Goal: Check status: Check status

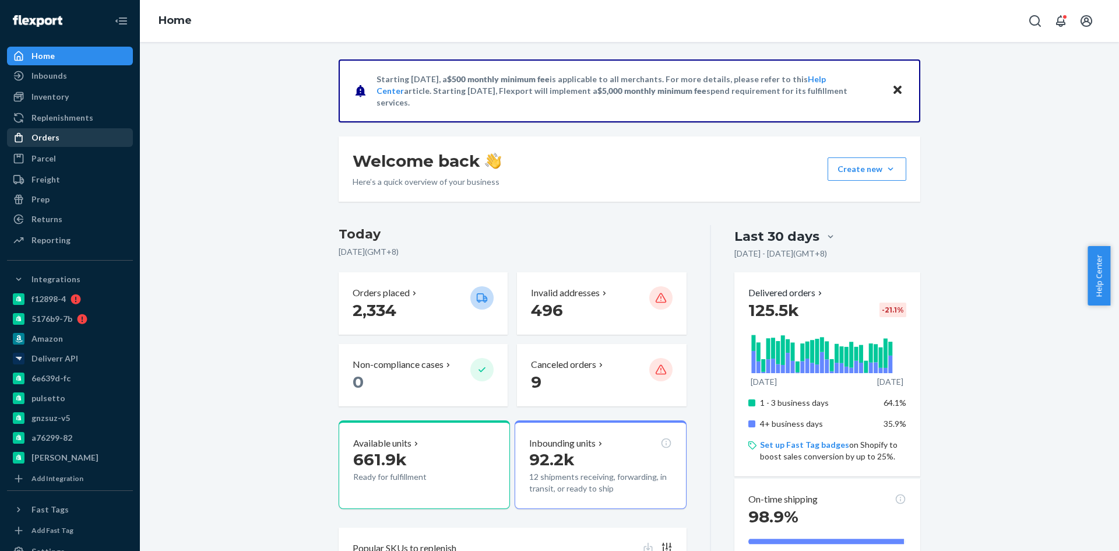
click at [47, 136] on div "Orders" at bounding box center [45, 138] width 28 height 12
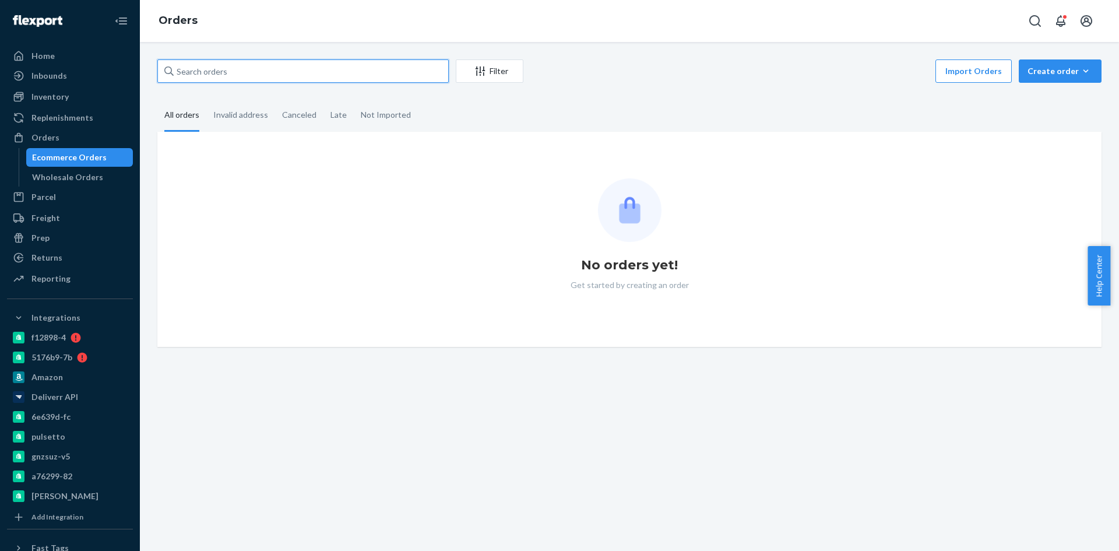
click at [240, 73] on input "text" at bounding box center [302, 70] width 291 height 23
paste input "[EMAIL_ADDRESS][DOMAIN_NAME]"
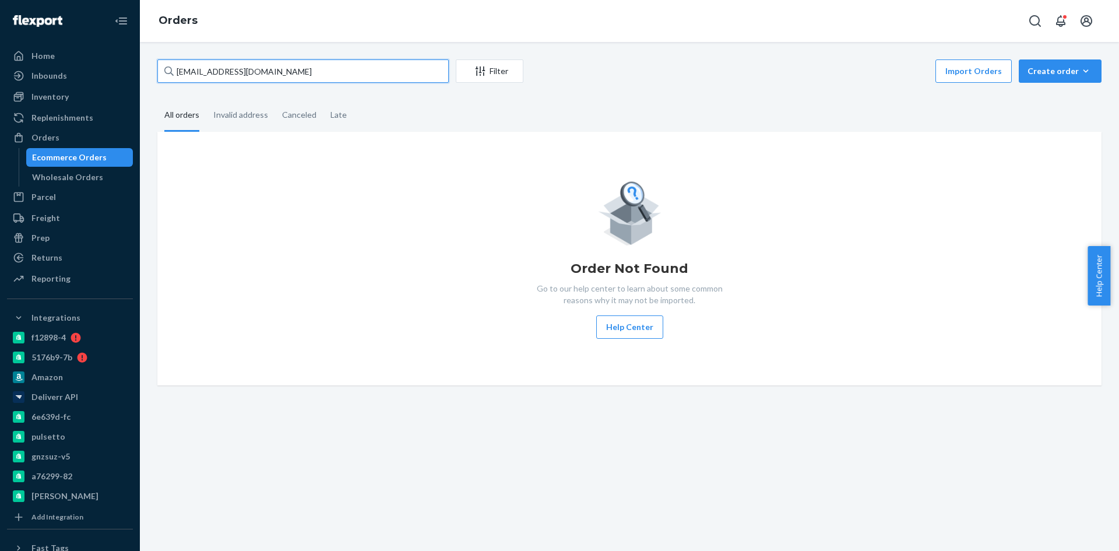
click at [241, 62] on input "[EMAIL_ADDRESS][DOMAIN_NAME]" at bounding box center [302, 70] width 291 height 23
click at [241, 64] on input "[EMAIL_ADDRESS][DOMAIN_NAME]" at bounding box center [302, 70] width 291 height 23
click at [241, 65] on input "[EMAIL_ADDRESS][DOMAIN_NAME]" at bounding box center [302, 70] width 291 height 23
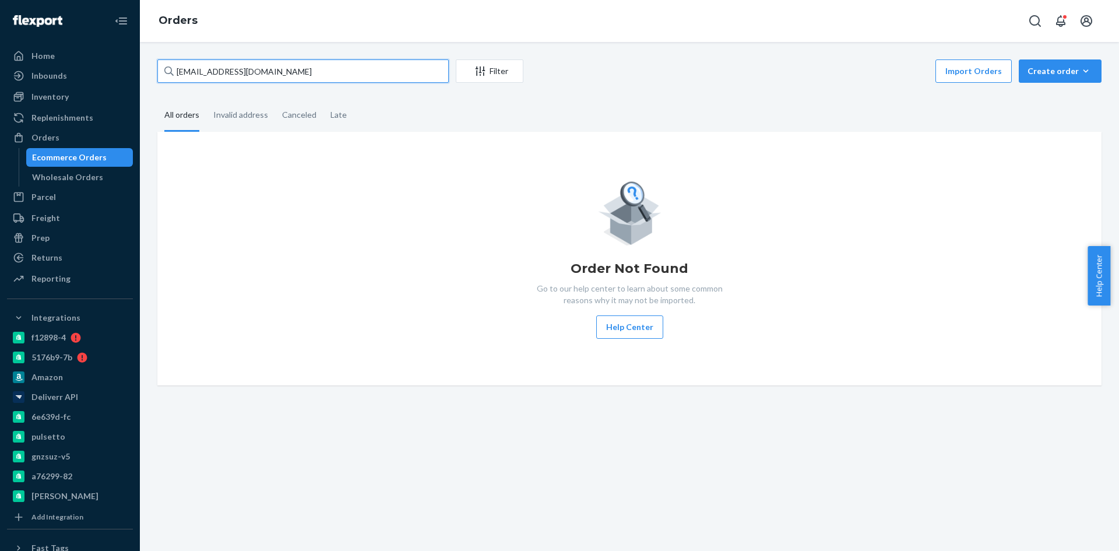
paste input "[PERSON_NAME]"
click at [186, 70] on input "[PERSON_NAME]" at bounding box center [302, 70] width 291 height 23
click at [191, 70] on input "[PERSON_NAME]" at bounding box center [302, 70] width 291 height 23
click at [188, 70] on input "[PERSON_NAME]" at bounding box center [302, 70] width 291 height 23
click at [225, 68] on input "[PERSON_NAME]" at bounding box center [302, 70] width 291 height 23
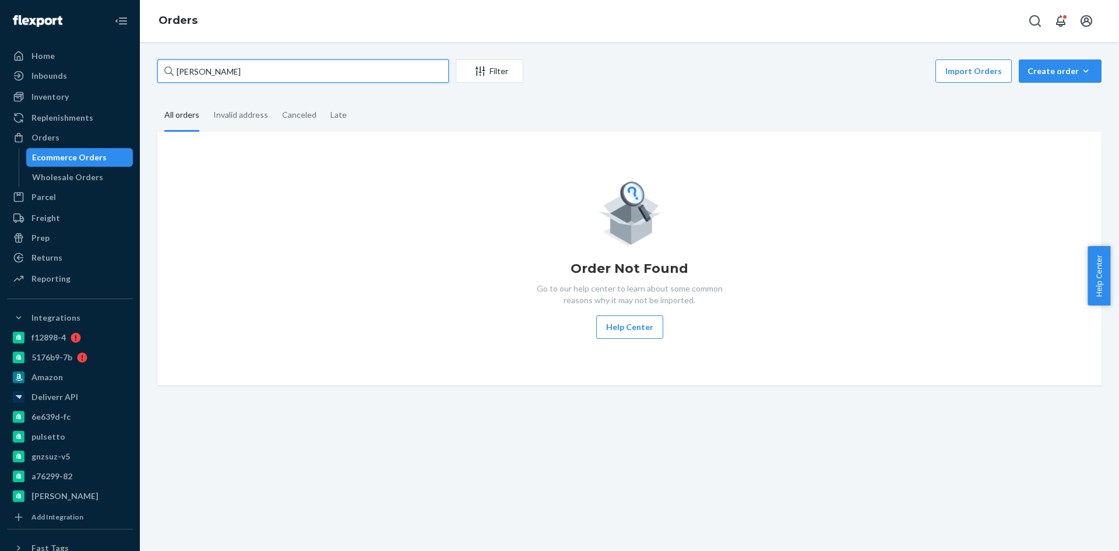
click at [225, 68] on input "[PERSON_NAME]" at bounding box center [302, 70] width 291 height 23
paste input "2074680"
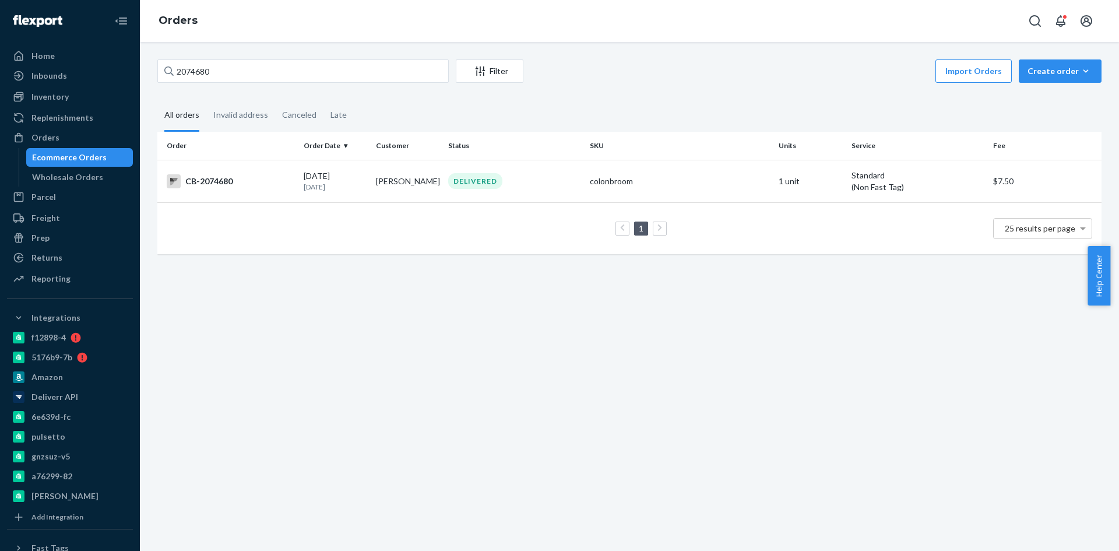
click at [545, 399] on div "2074680 Filter Import Orders Create order Ecommerce order Removal order All ord…" at bounding box center [629, 296] width 979 height 509
click at [216, 72] on input "2074680" at bounding box center [302, 70] width 291 height 23
paste input "2496142"
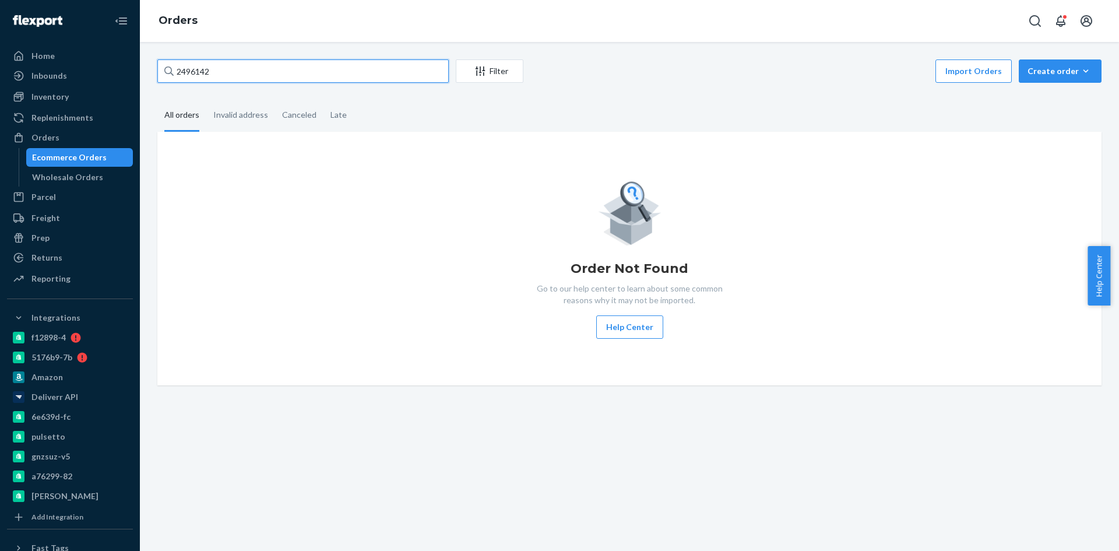
click at [217, 61] on input "2496142" at bounding box center [302, 70] width 291 height 23
paste input "[PERSON_NAME]"
drag, startPoint x: 191, startPoint y: 70, endPoint x: 139, endPoint y: 72, distance: 51.9
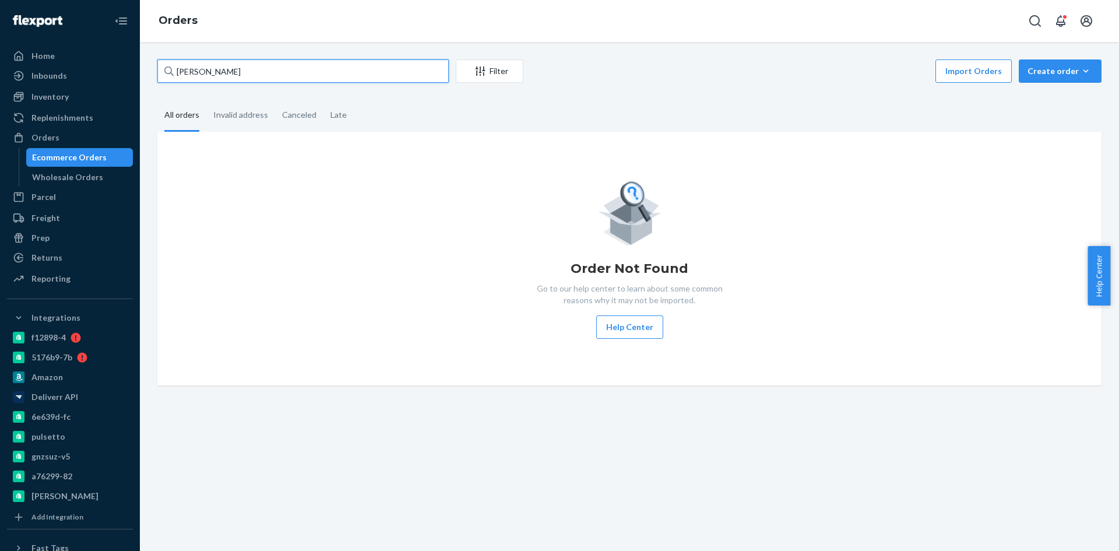
click at [139, 72] on div "Home Inbounds Shipping Plans Problems Inventory Products Branded Packaging Repl…" at bounding box center [559, 275] width 1119 height 551
click at [256, 67] on input "[PERSON_NAME]" at bounding box center [302, 70] width 291 height 23
paste input "2496084"
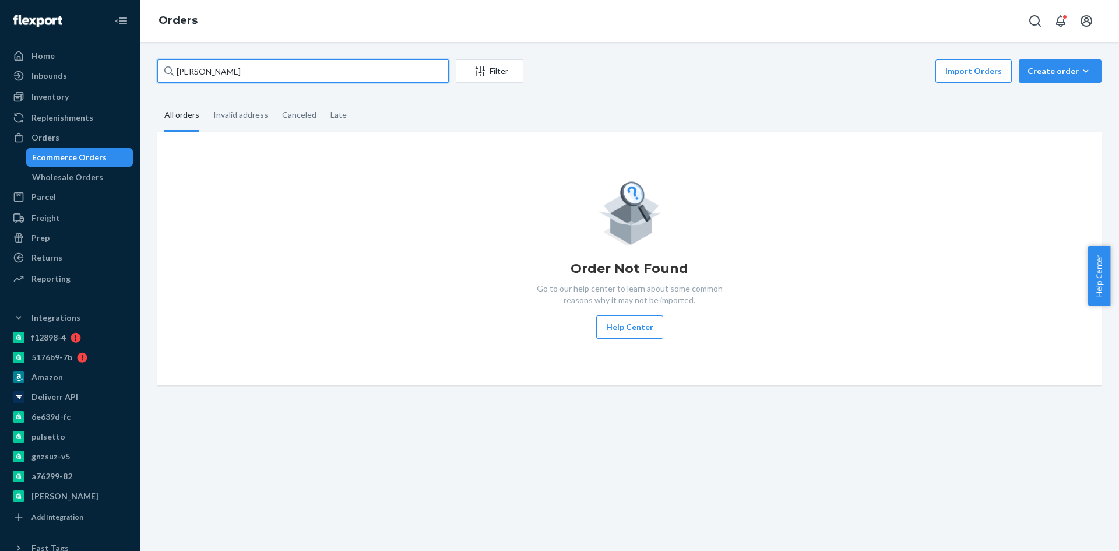
type input "2496084"
click at [262, 69] on input "2496084" at bounding box center [302, 70] width 291 height 23
